Goal: Task Accomplishment & Management: Use online tool/utility

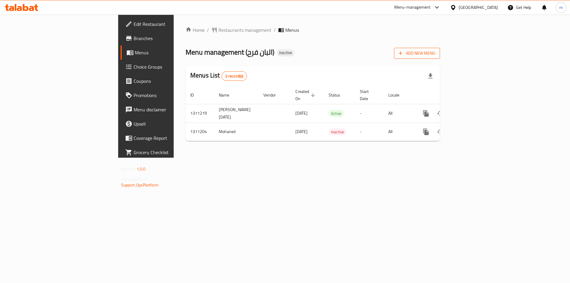
click at [436, 52] on span "Add New Menu" at bounding box center [417, 53] width 37 height 7
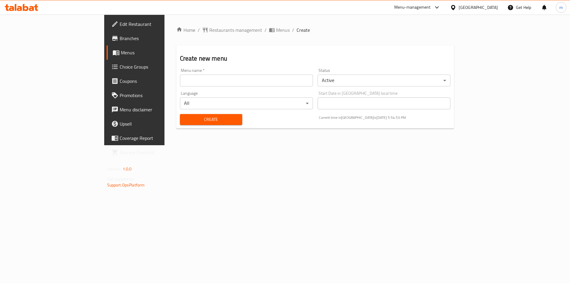
click at [196, 81] on input "text" at bounding box center [246, 81] width 133 height 12
click at [180, 79] on input "[DATE]" at bounding box center [246, 81] width 133 height 12
click at [180, 81] on input "Morad [DATE]" at bounding box center [246, 81] width 133 height 12
type input "Morad [DATE]"
click at [185, 119] on span "Create" at bounding box center [211, 119] width 53 height 7
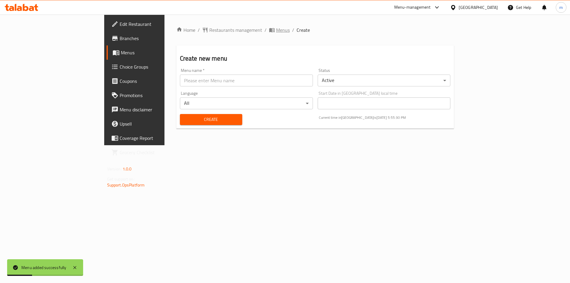
click at [276, 31] on span "Menus" at bounding box center [283, 29] width 14 height 7
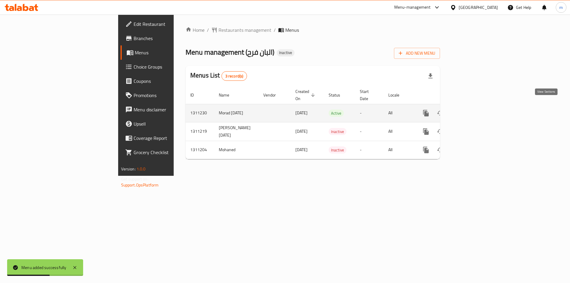
click at [473, 110] on icon "enhanced table" at bounding box center [469, 113] width 7 height 7
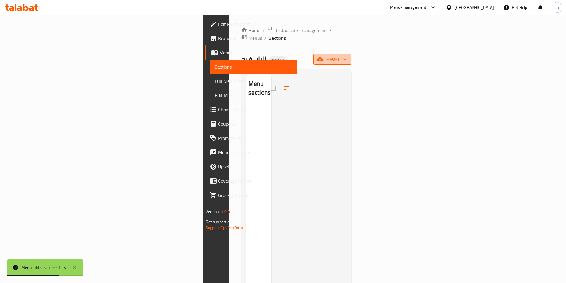
click at [347, 56] on span "import" at bounding box center [332, 59] width 29 height 7
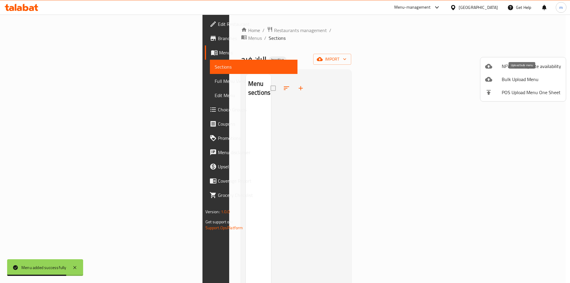
click at [524, 78] on span "Bulk Upload Menu" at bounding box center [531, 79] width 59 height 7
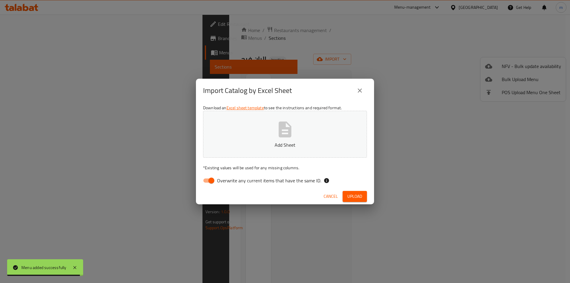
click at [266, 135] on button "Add Sheet" at bounding box center [285, 134] width 164 height 47
click at [210, 181] on input "Overwrite any current items that have the same ID." at bounding box center [212, 180] width 34 height 11
checkbox input "false"
click at [353, 195] on span "Upload" at bounding box center [355, 196] width 15 height 7
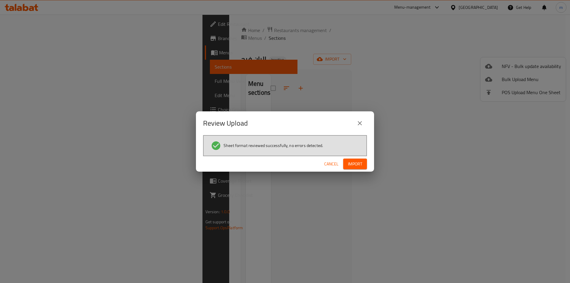
click at [356, 166] on span "Import" at bounding box center [355, 163] width 14 height 7
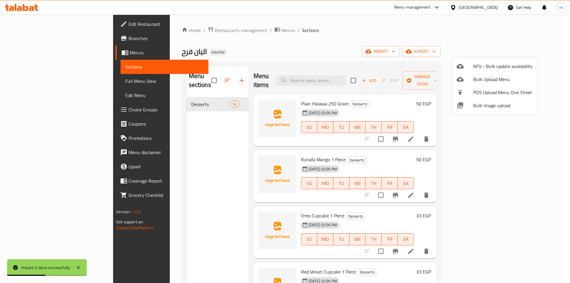
click at [393, 39] on div at bounding box center [285, 141] width 570 height 283
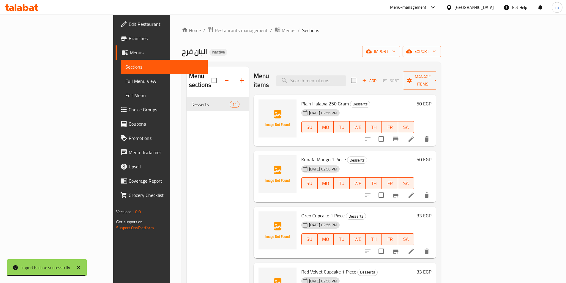
click at [125, 82] on span "Full Menu View" at bounding box center [164, 81] width 78 height 7
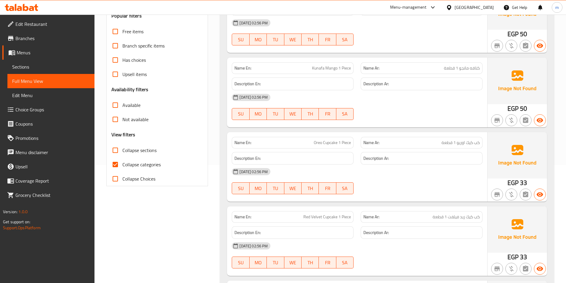
scroll to position [119, 0]
click at [115, 166] on input "Collapse categories" at bounding box center [115, 164] width 14 height 14
checkbox input "false"
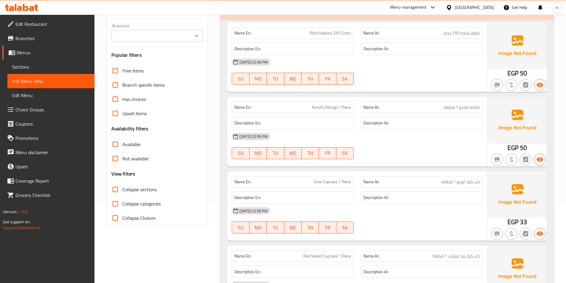
scroll to position [0, 0]
